Goal: Information Seeking & Learning: Learn about a topic

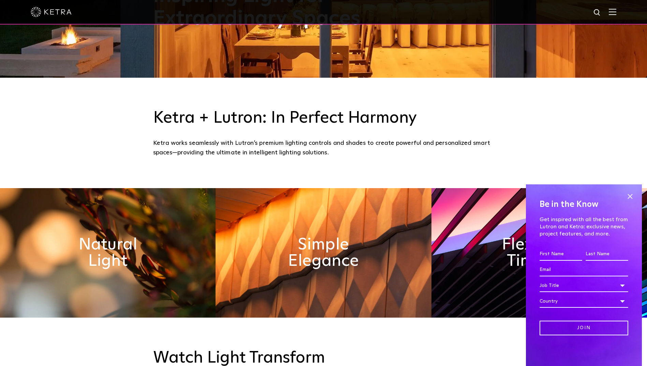
scroll to position [289, 0]
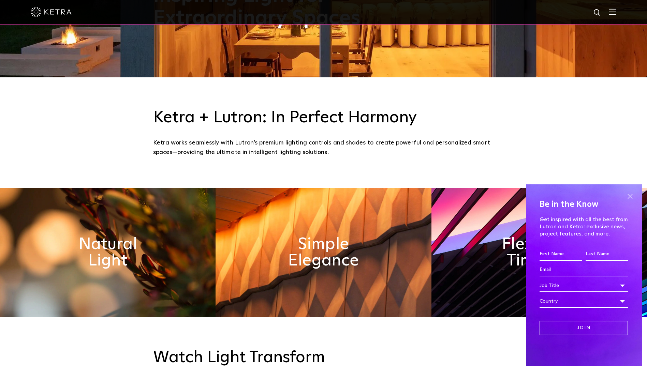
click at [630, 194] on span at bounding box center [630, 196] width 10 height 10
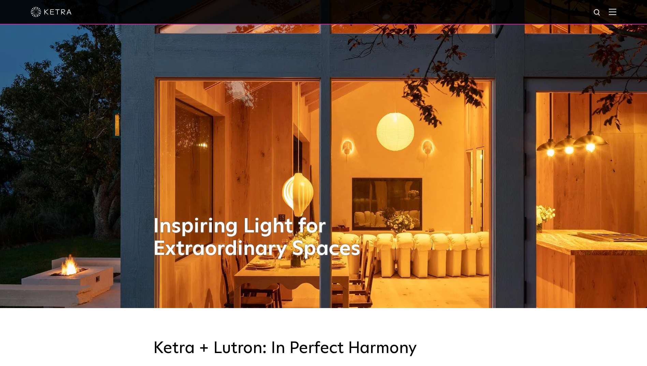
scroll to position [35, 0]
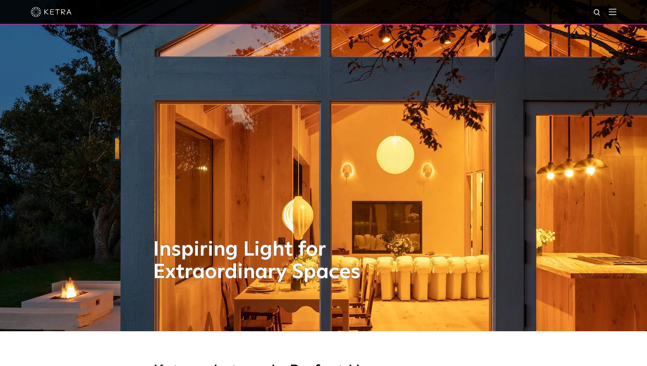
click at [616, 15] on img at bounding box center [613, 12] width 8 height 6
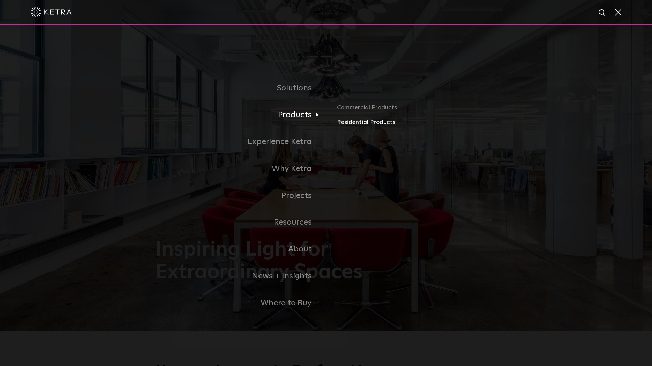
click at [355, 124] on link "Residential Products" at bounding box center [417, 123] width 160 height 10
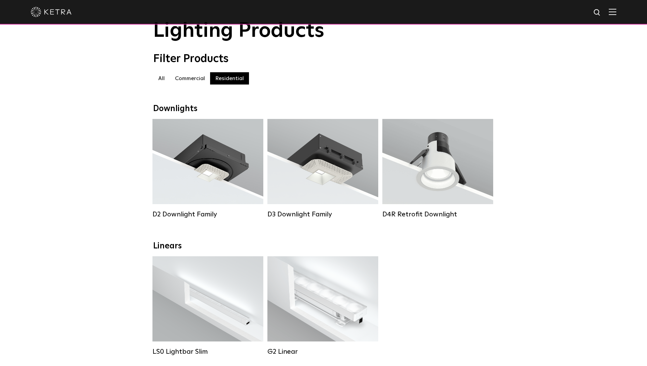
scroll to position [30, 0]
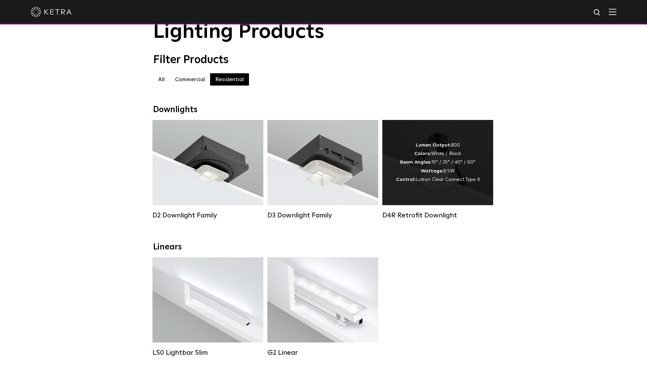
click at [452, 204] on div "Lumen Output: 800 Colors: White / Black Beam Angles: 15° / 25° / 40° / 60° Watt…" at bounding box center [437, 162] width 111 height 85
